Goal: Complete application form

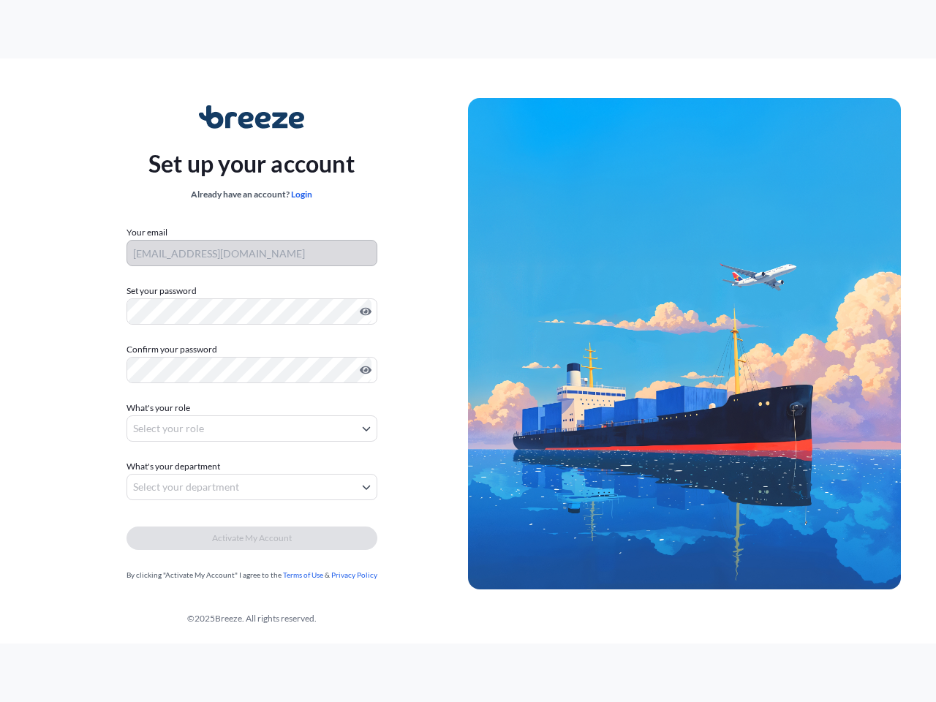
click at [468, 351] on img at bounding box center [684, 344] width 433 height 492
click at [363, 311] on icon "Show password" at bounding box center [366, 312] width 12 height 8
click at [363, 370] on icon "Show password" at bounding box center [366, 370] width 12 height 8
click at [160, 408] on span "What's your role" at bounding box center [158, 408] width 64 height 15
click at [251, 428] on button "Select your role" at bounding box center [251, 428] width 251 height 26
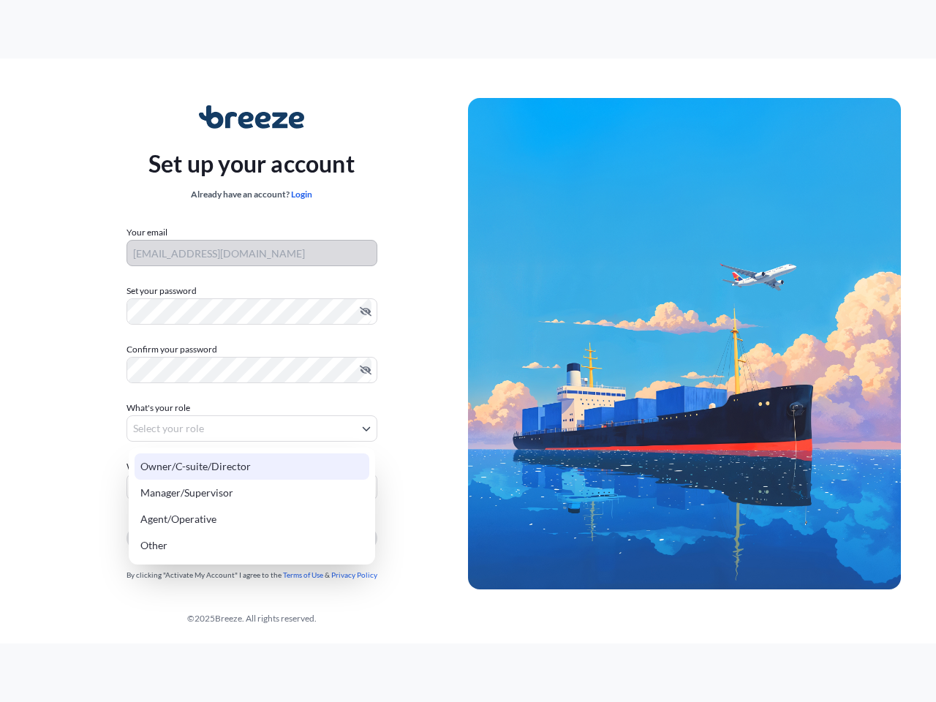
click at [175, 466] on div "Owner/C-suite/Director" at bounding box center [252, 466] width 235 height 26
select select "owner/c-suite/director"
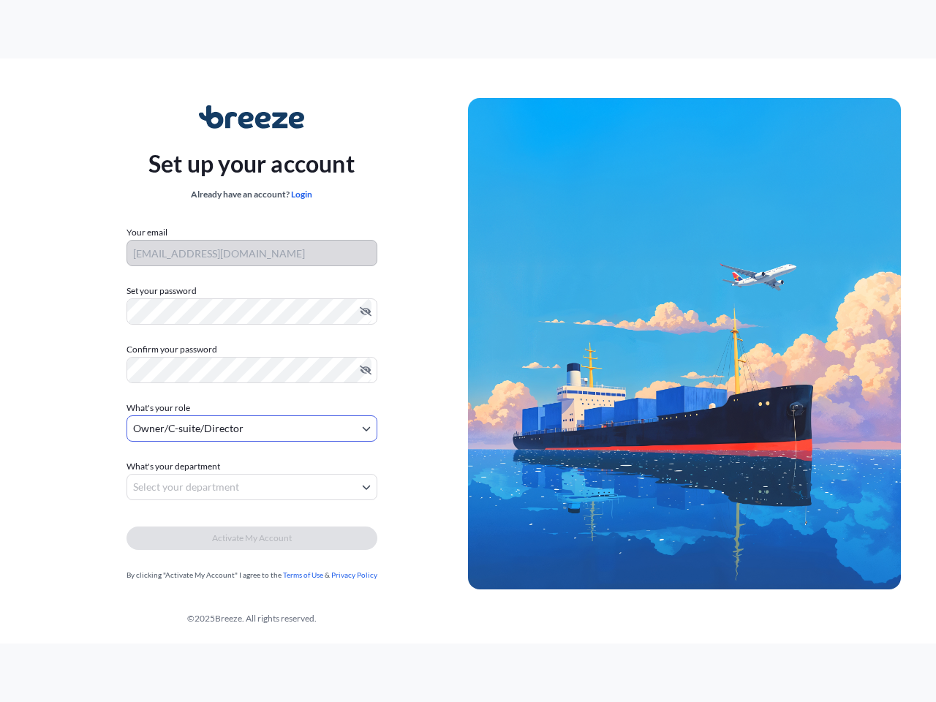
click at [251, 487] on button "Select your department" at bounding box center [251, 487] width 251 height 26
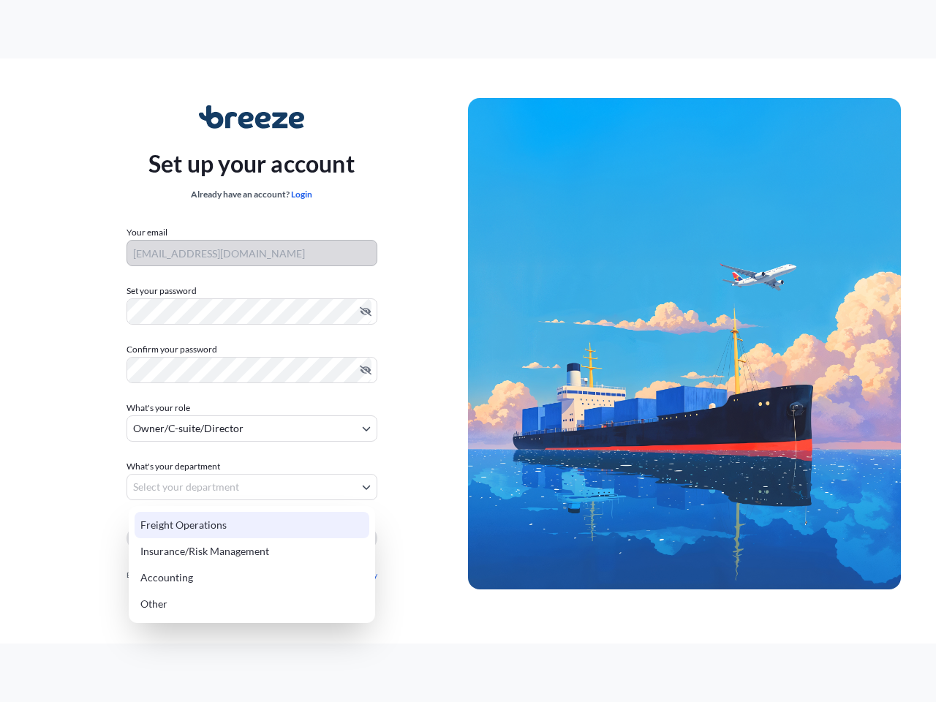
click at [251, 538] on div "Insurance/Risk Management" at bounding box center [252, 551] width 235 height 26
select select "insurance/risk management"
